Goal: Information Seeking & Learning: Find specific fact

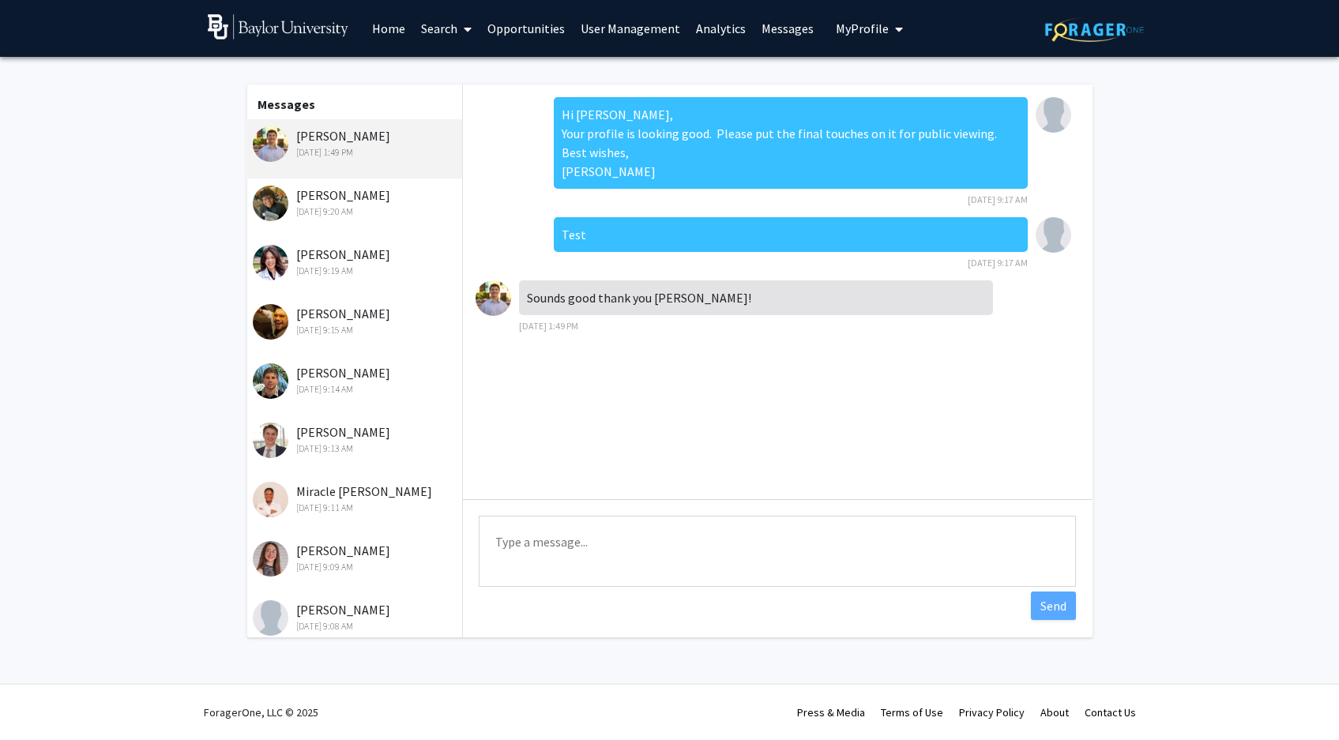
click at [391, 32] on link "Home" at bounding box center [388, 28] width 49 height 55
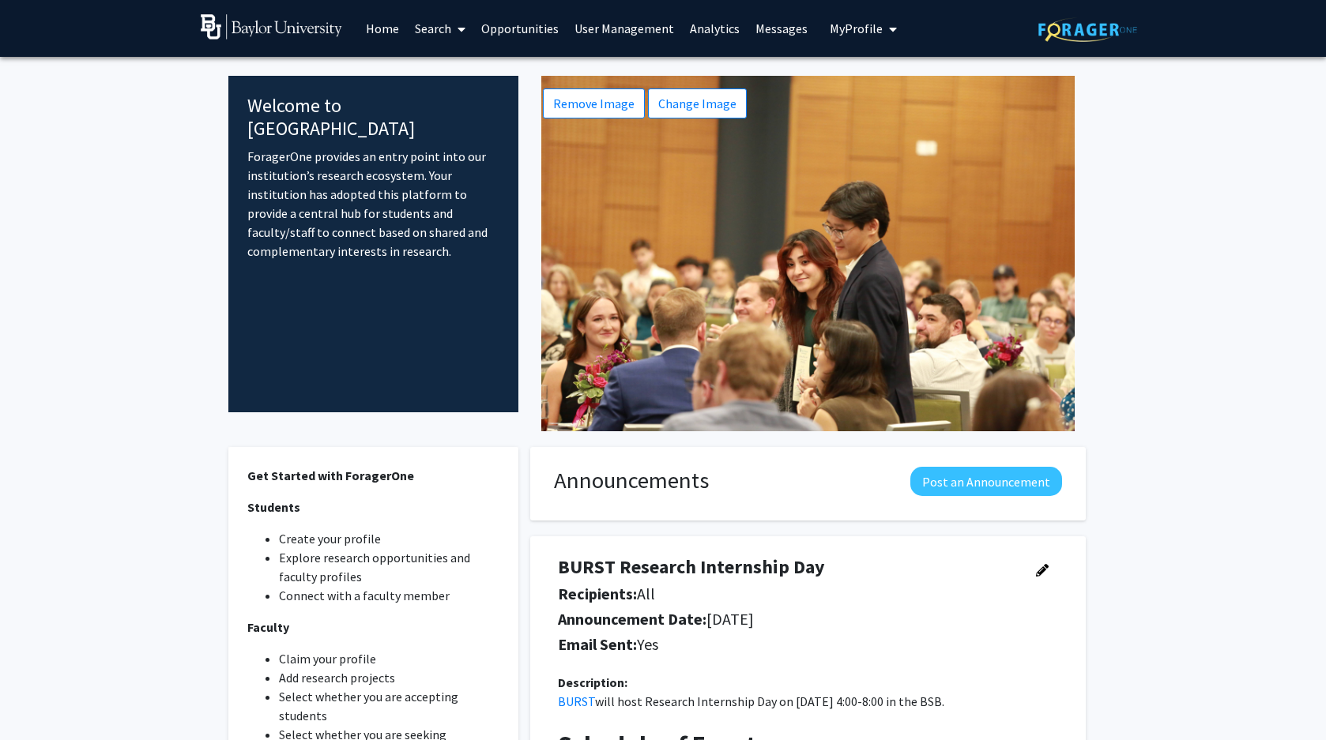
click at [1222, 396] on fg-internal-home-page "Welcome to ForagerOne ForagerOne provides an entry point into our institution’s…" at bounding box center [663, 576] width 1326 height 1038
click at [250, 28] on img at bounding box center [271, 26] width 141 height 25
click at [385, 30] on link "Home" at bounding box center [382, 28] width 49 height 55
click at [1064, 33] on img at bounding box center [1087, 29] width 99 height 24
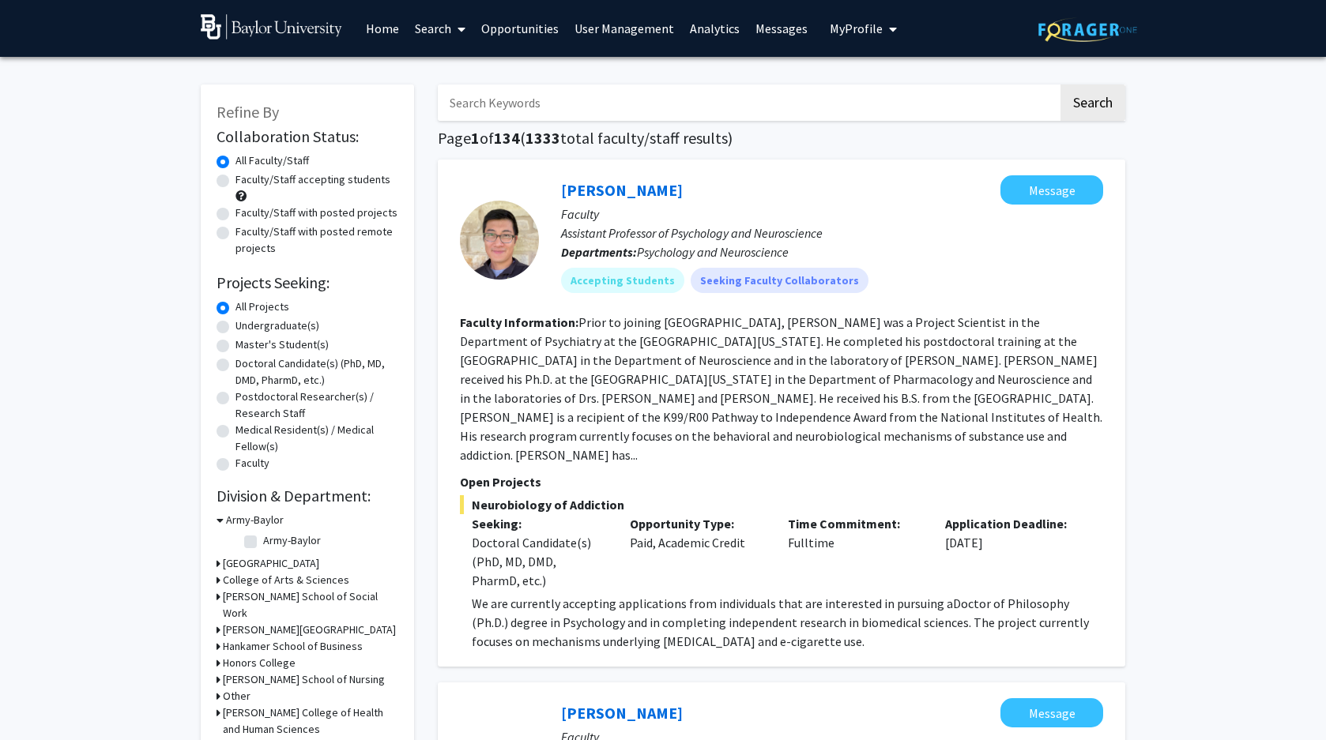
click at [521, 108] on input "Search Keywords" at bounding box center [748, 103] width 620 height 36
type input "[PERSON_NAME]"
click at [1060, 85] on button "Search" at bounding box center [1092, 103] width 65 height 36
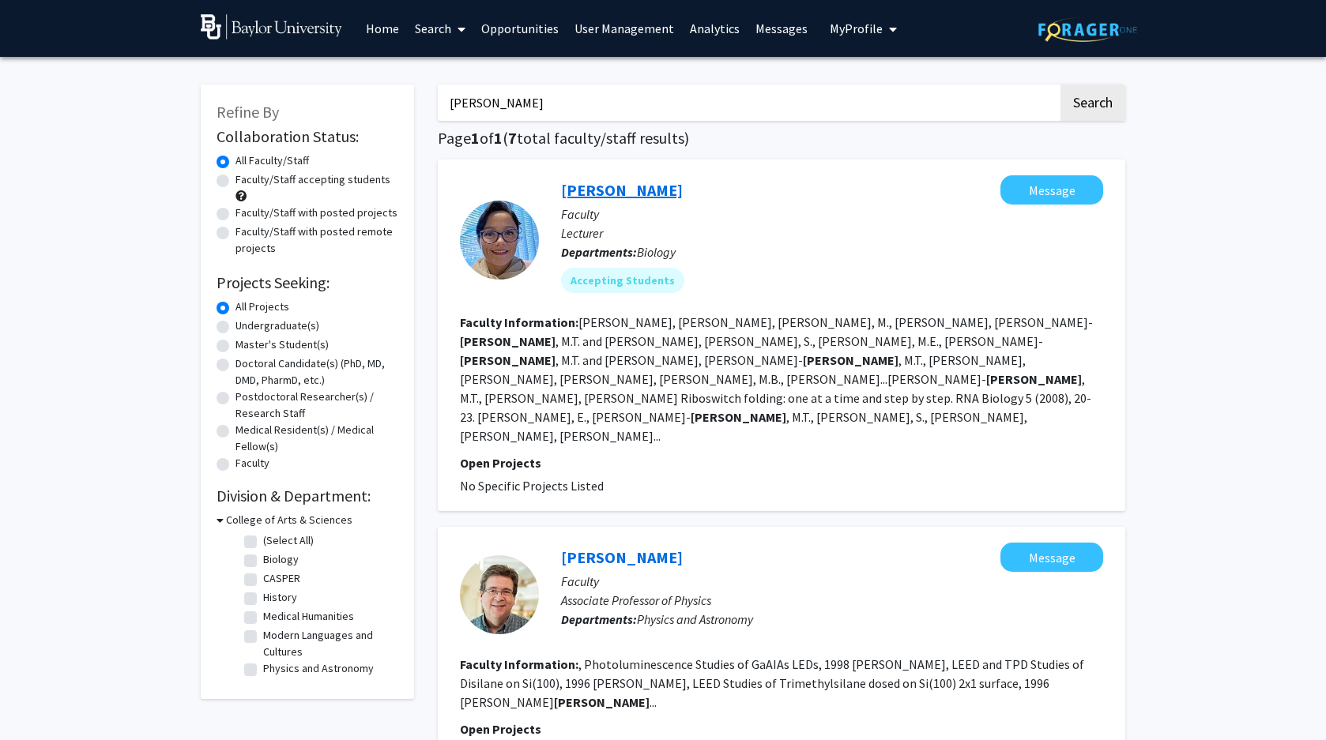
click at [637, 190] on link "[PERSON_NAME]" at bounding box center [622, 190] width 122 height 20
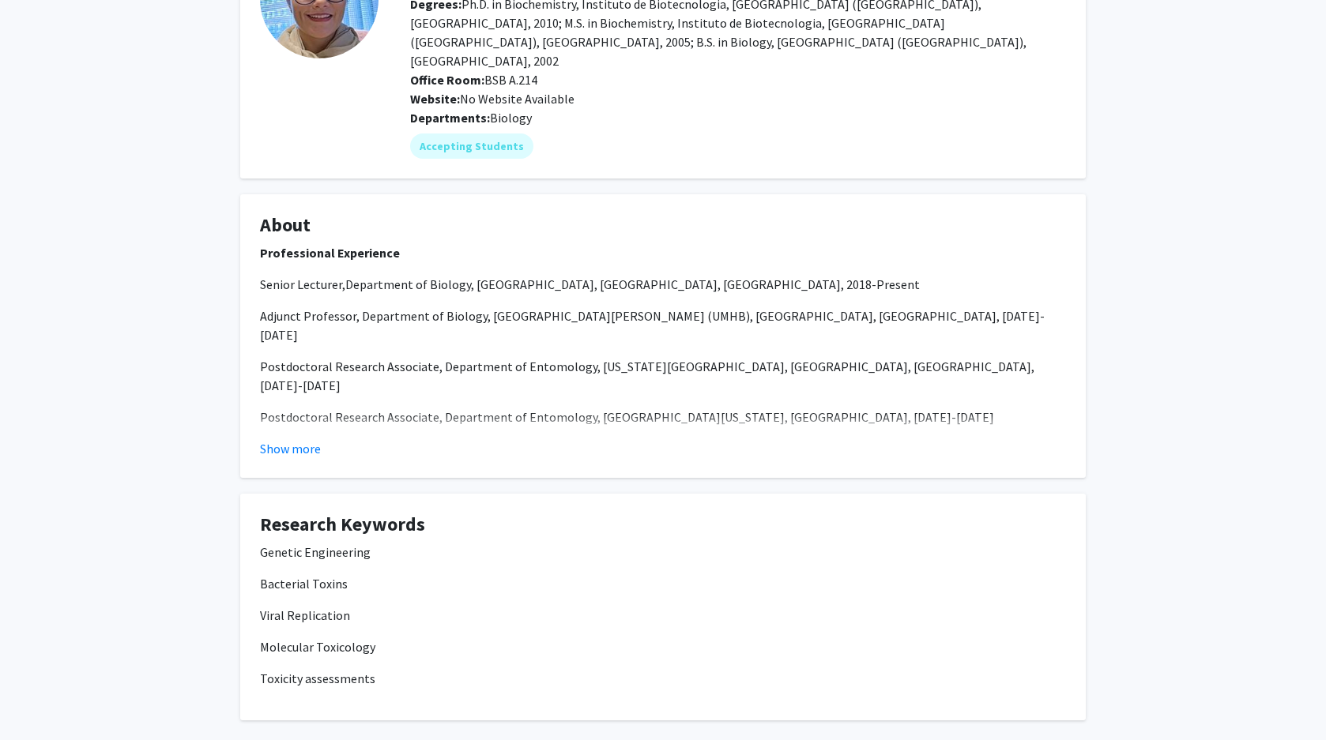
scroll to position [184, 0]
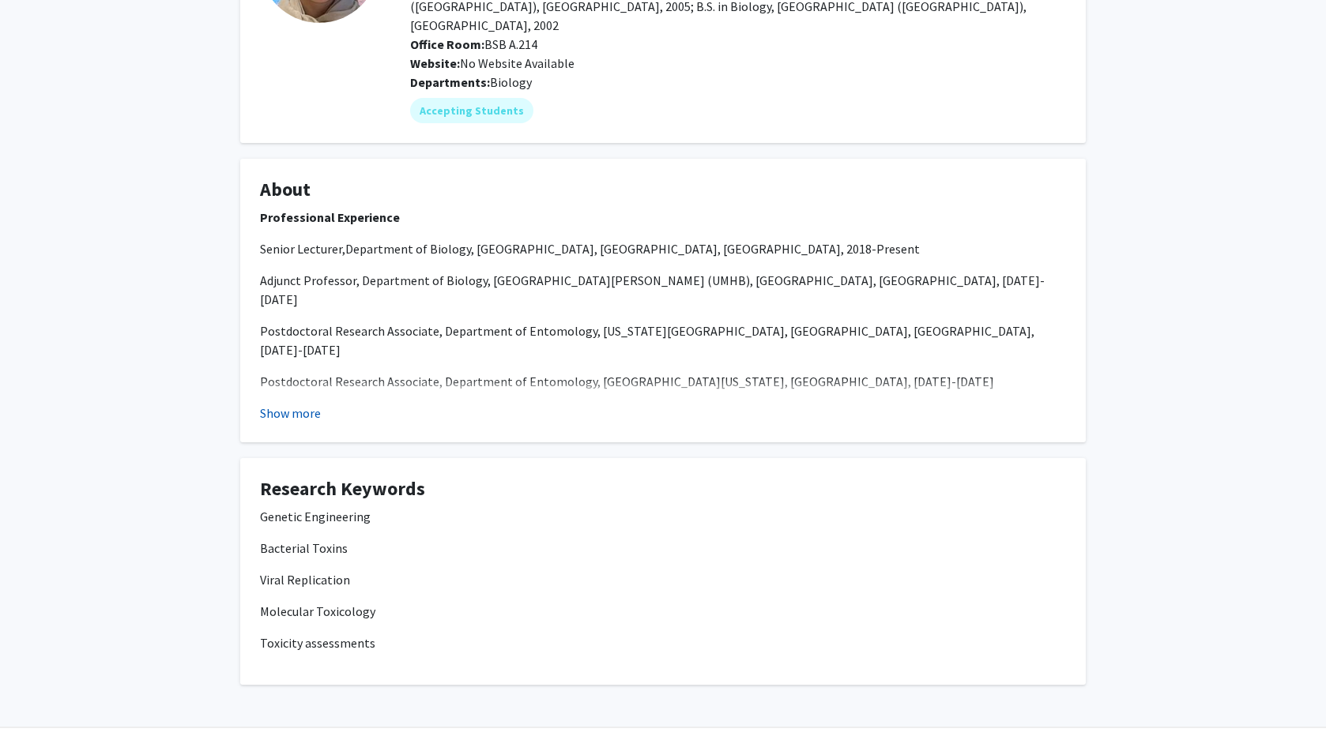
click at [303, 404] on button "Show more" at bounding box center [290, 413] width 61 height 19
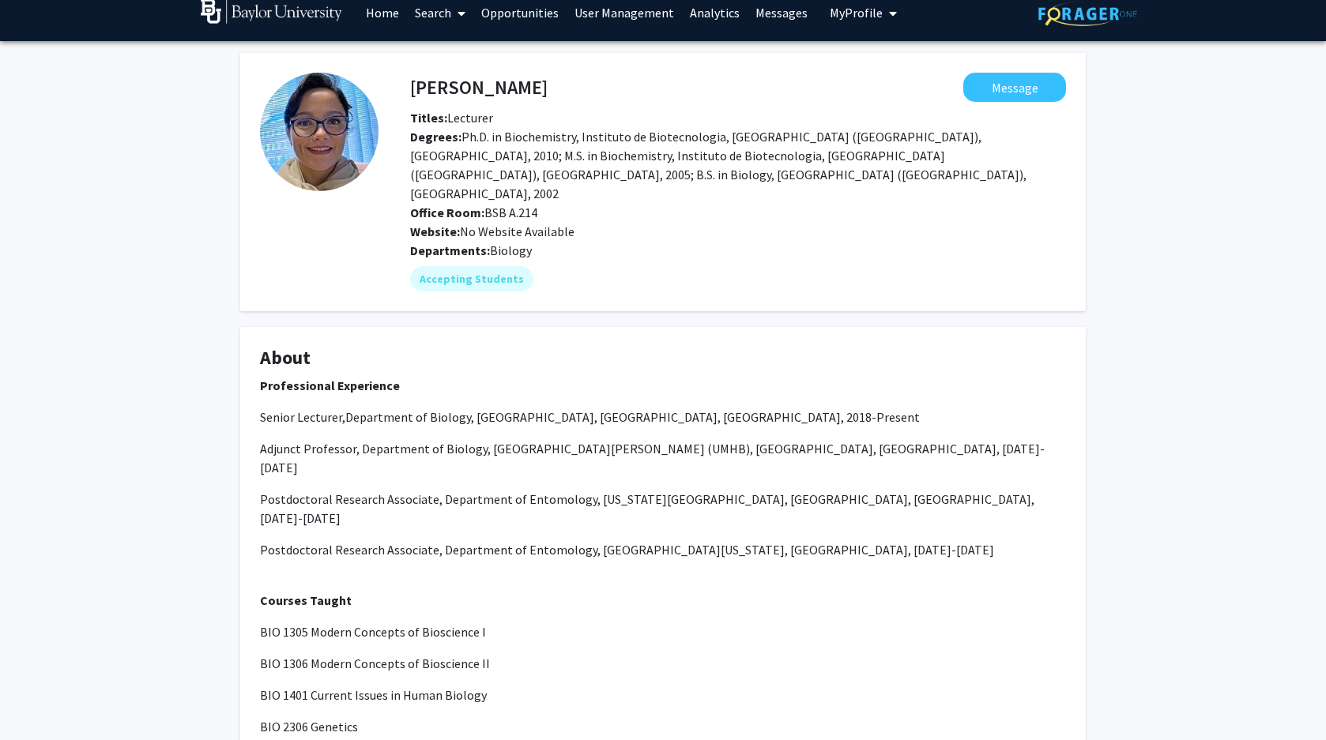
scroll to position [0, 0]
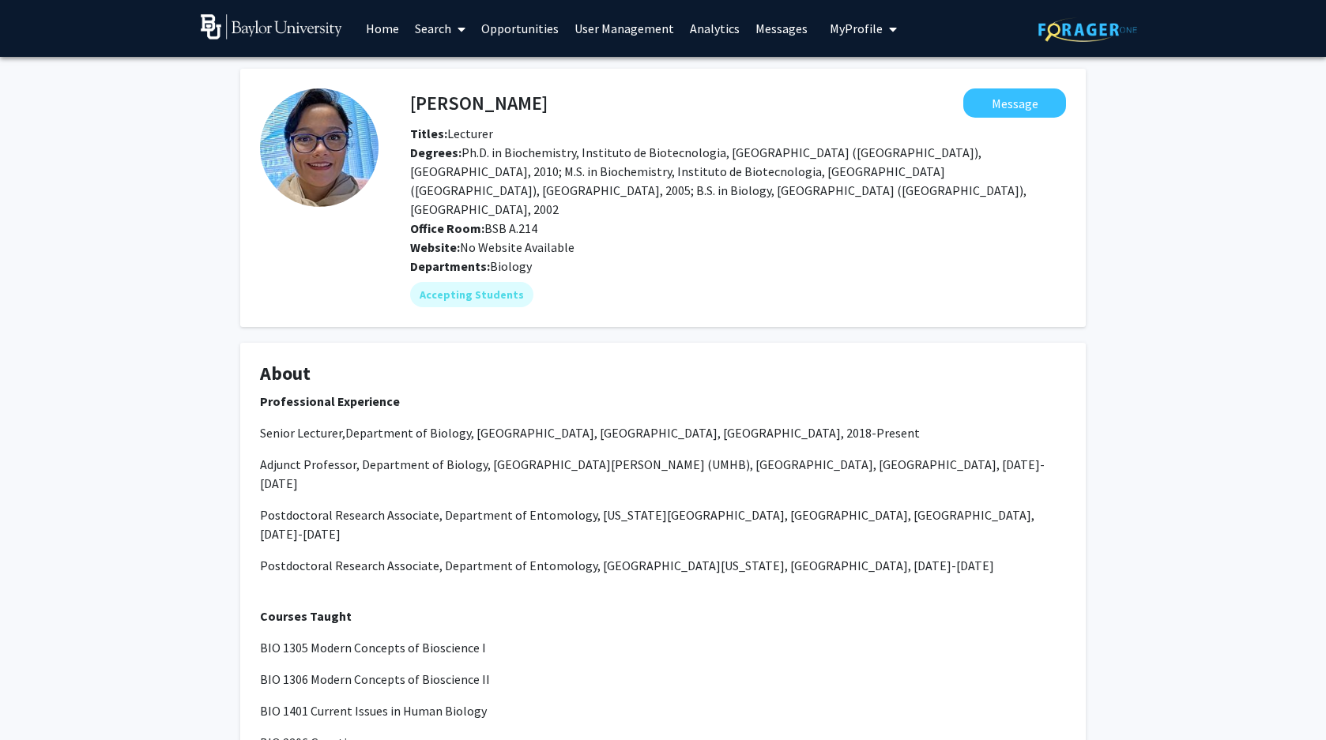
click at [427, 392] on p "Professional Experience" at bounding box center [663, 401] width 806 height 19
